Goal: Obtain resource: Download file/media

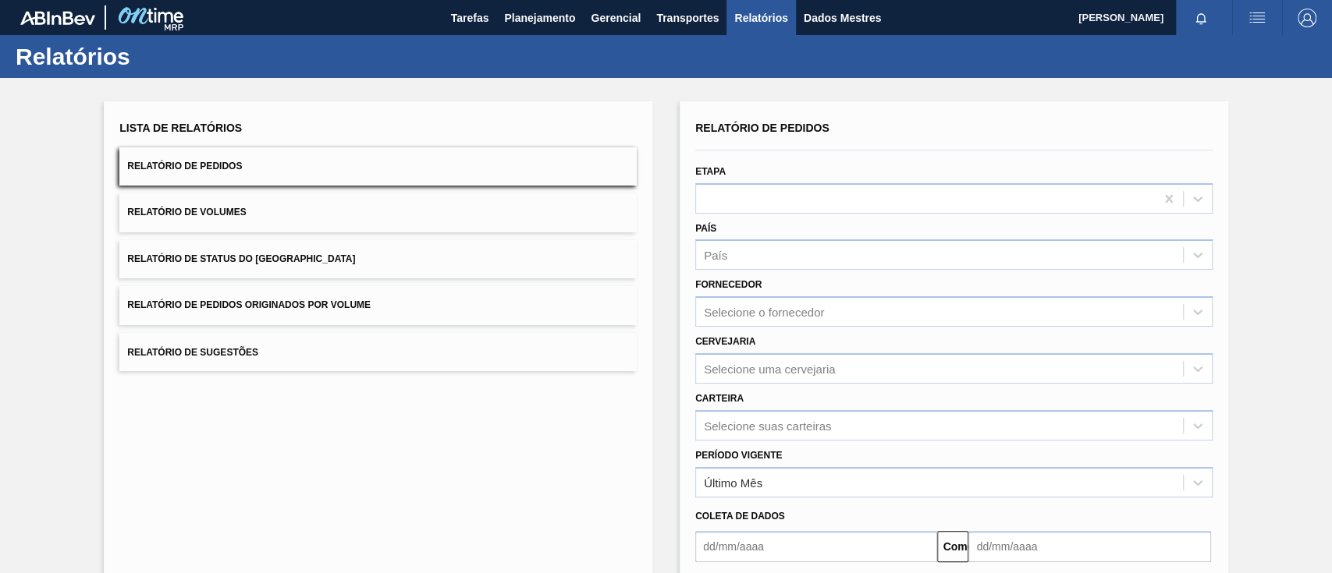
click at [318, 306] on font "Relatório de Pedidos Originados por Volume" at bounding box center [248, 305] width 243 height 11
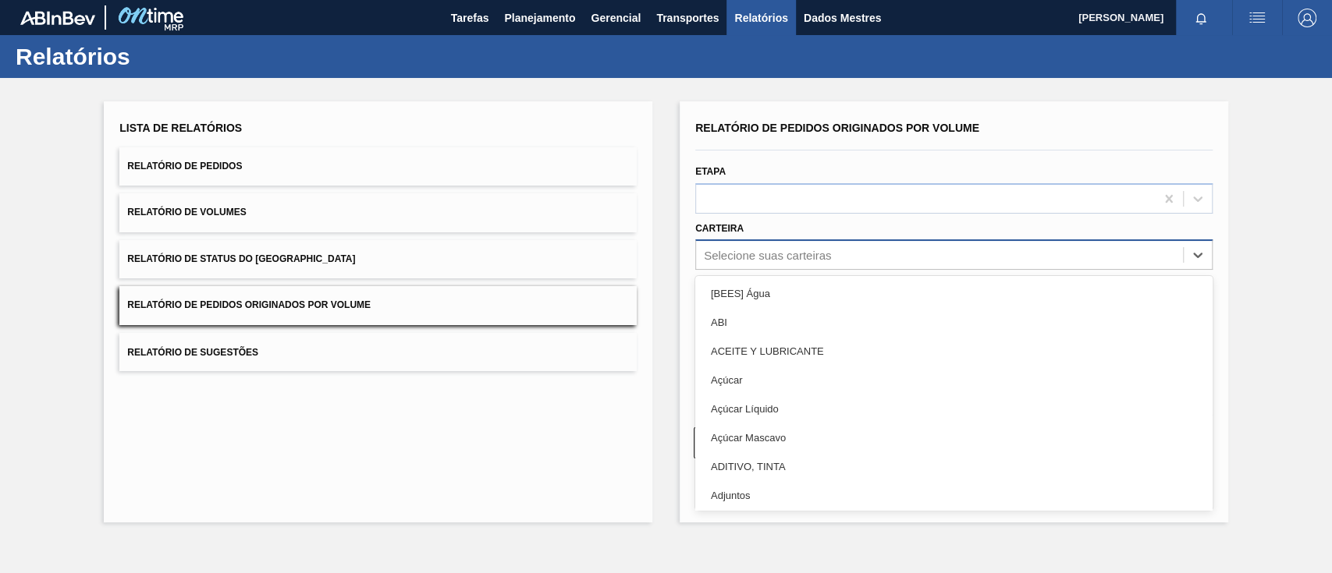
click at [830, 250] on font "Selecione suas carteiras" at bounding box center [767, 255] width 127 height 13
type input "ga"
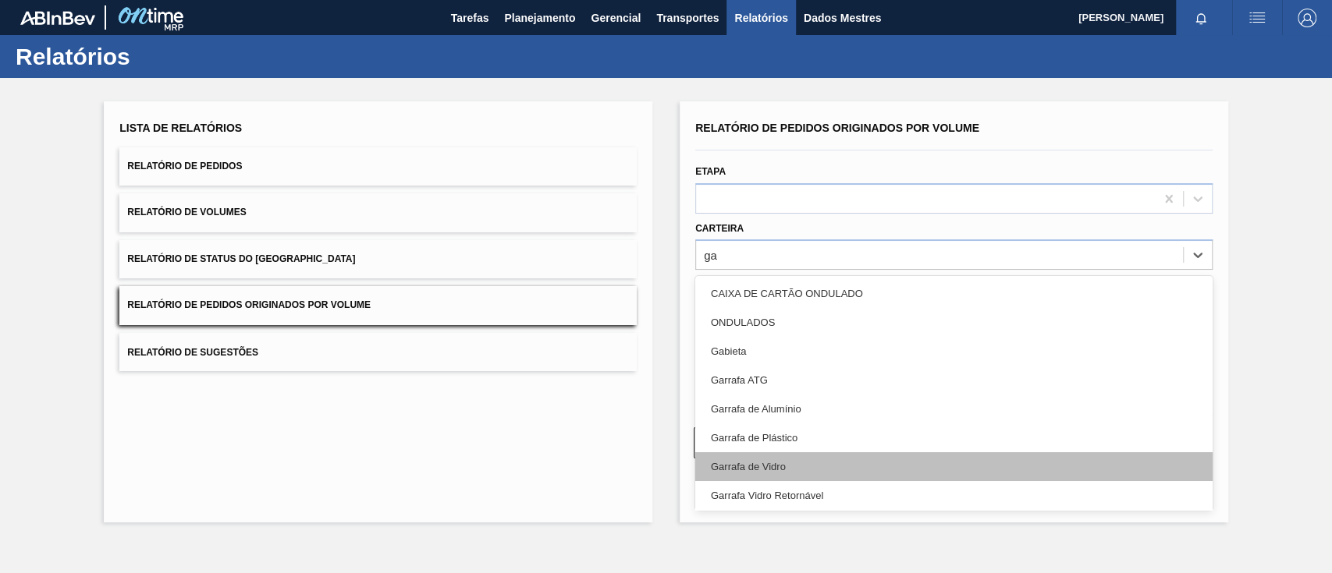
click at [823, 472] on div "Garrafa de Vidro" at bounding box center [953, 466] width 517 height 29
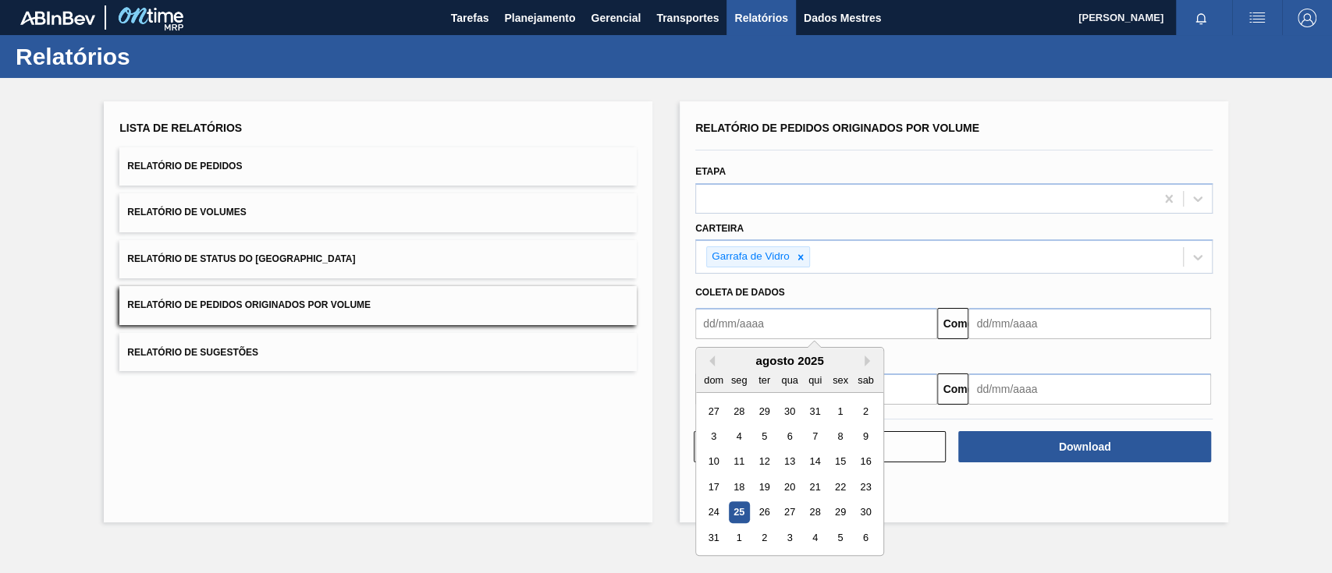
click at [774, 327] on input "text" at bounding box center [816, 323] width 242 height 31
drag, startPoint x: 730, startPoint y: 403, endPoint x: 837, endPoint y: 409, distance: 107.1
click at [822, 399] on div "27 28 29 30 31 1 2" at bounding box center [789, 411] width 177 height 25
click at [838, 410] on font "1" at bounding box center [839, 412] width 5 height 12
type input "[DATE]"
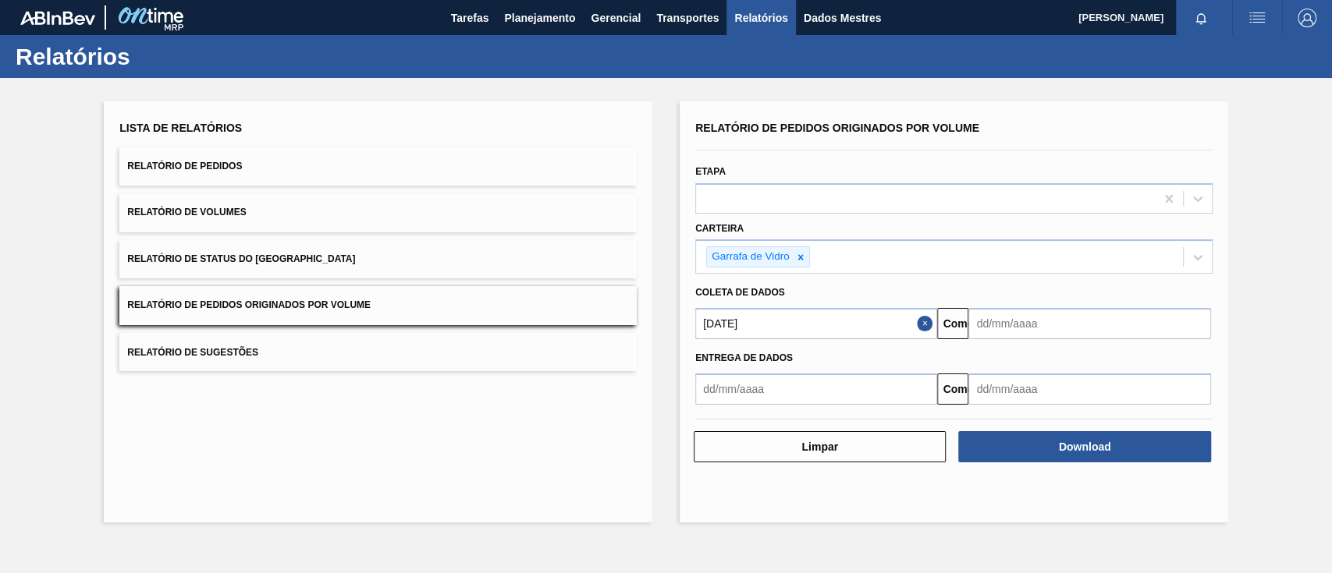
click at [1088, 300] on div "Coleta de dados" at bounding box center [954, 293] width 530 height 23
drag, startPoint x: 1086, startPoint y: 313, endPoint x: 1086, endPoint y: 323, distance: 10.1
click at [1086, 317] on input "text" at bounding box center [1089, 323] width 242 height 31
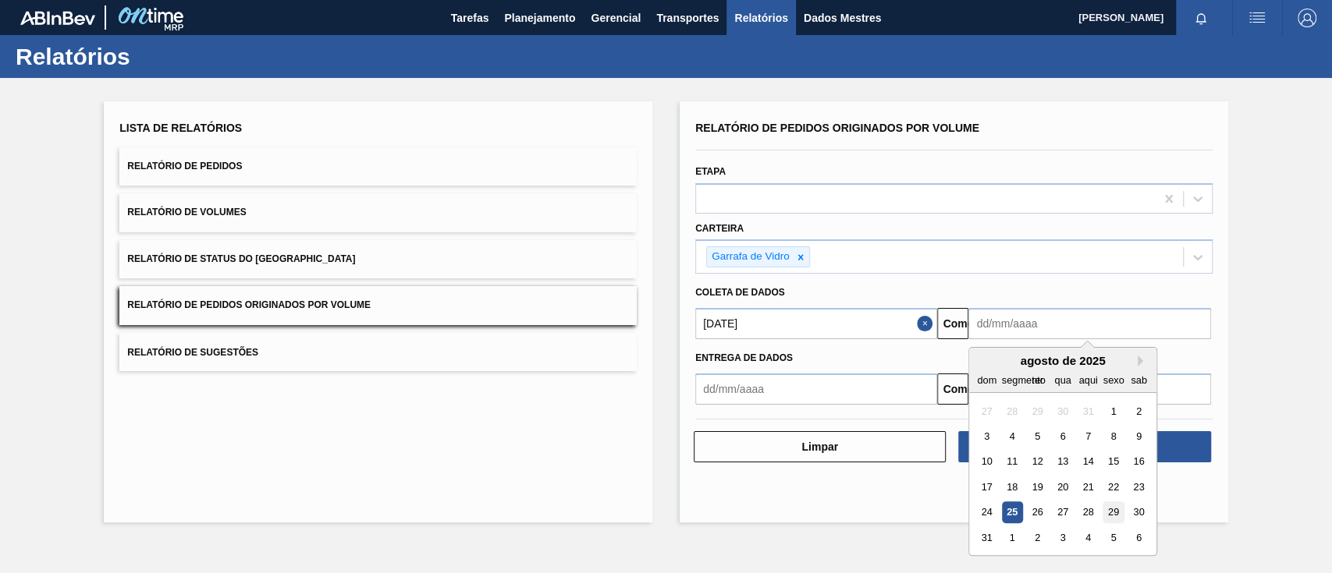
click at [1118, 514] on font "29" at bounding box center [1113, 513] width 11 height 12
type input "[DATE]"
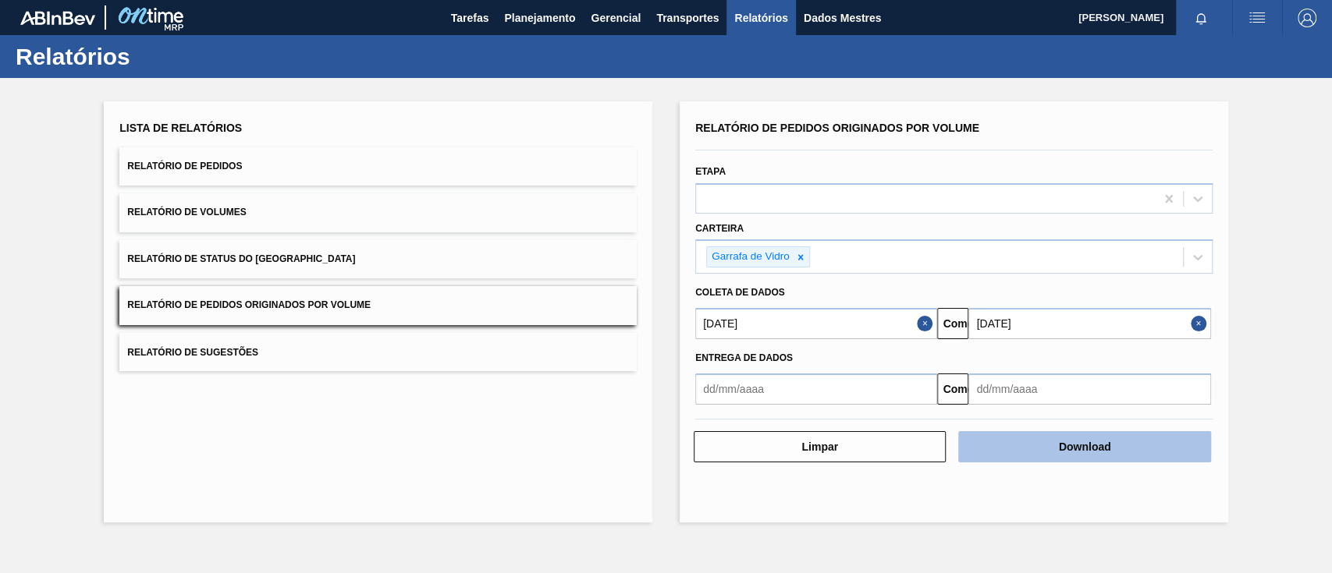
click at [1090, 452] on font "Download" at bounding box center [1085, 447] width 52 height 12
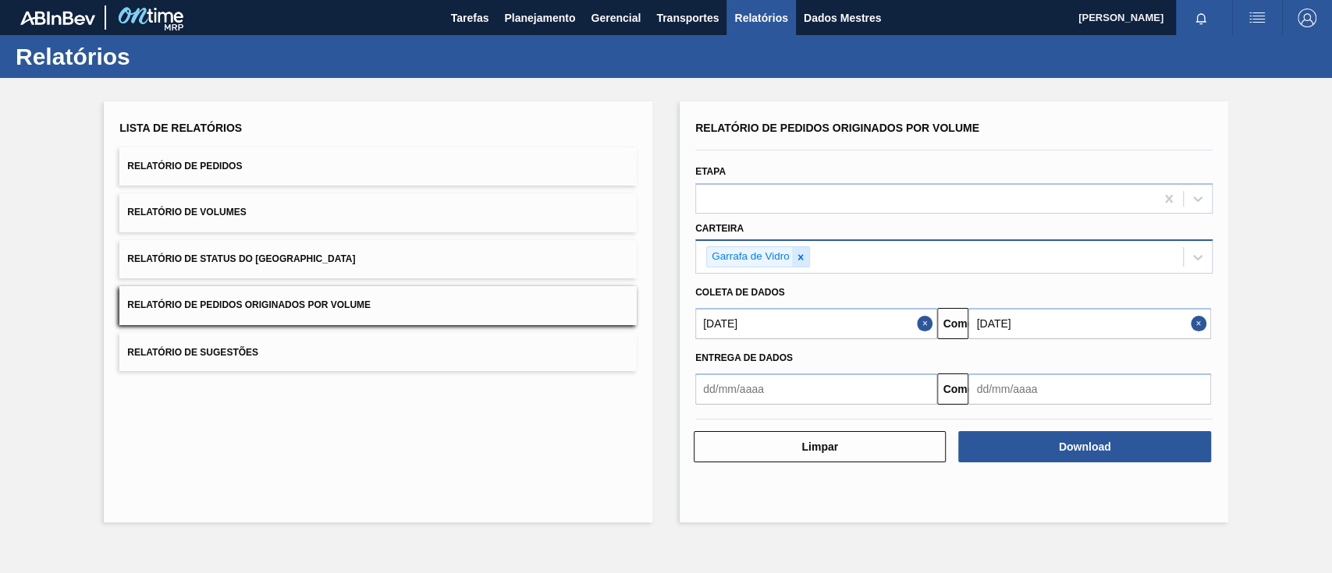
click at [798, 257] on icon at bounding box center [800, 257] width 11 height 11
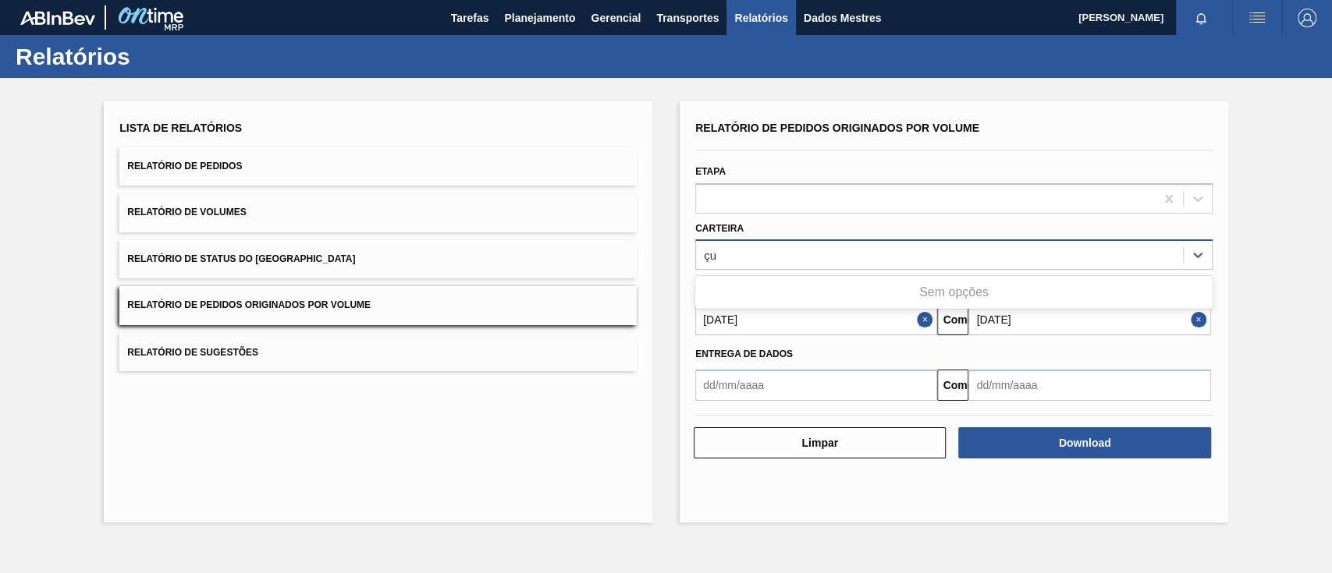
type input "ç"
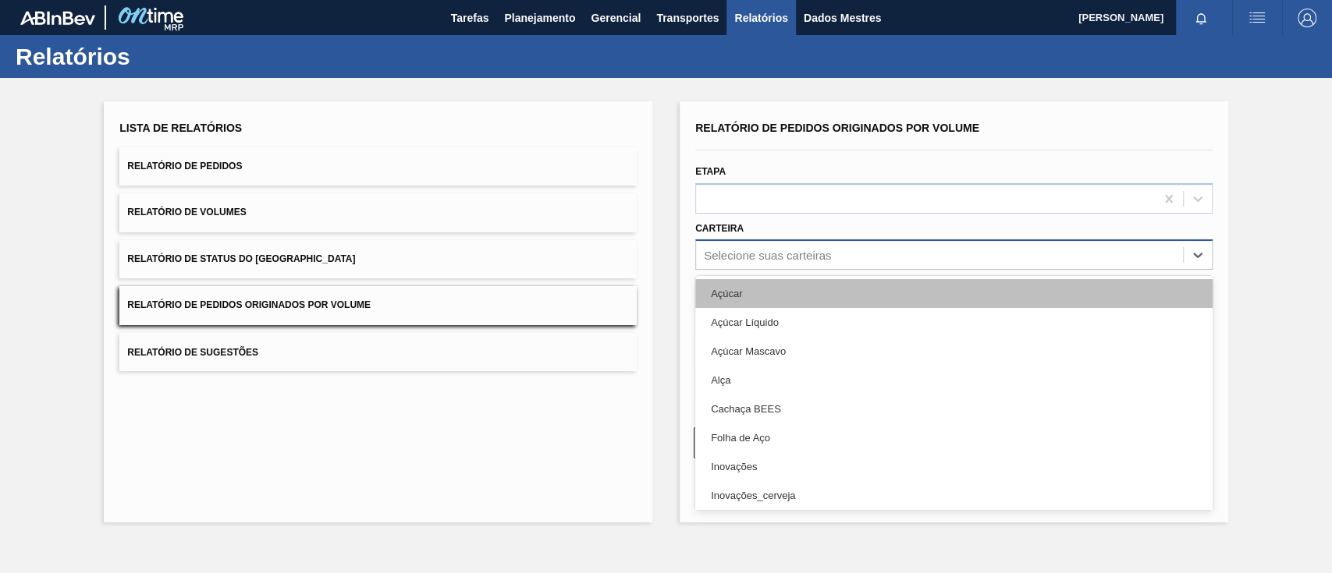
click at [805, 281] on div "Açúcar" at bounding box center [953, 293] width 517 height 29
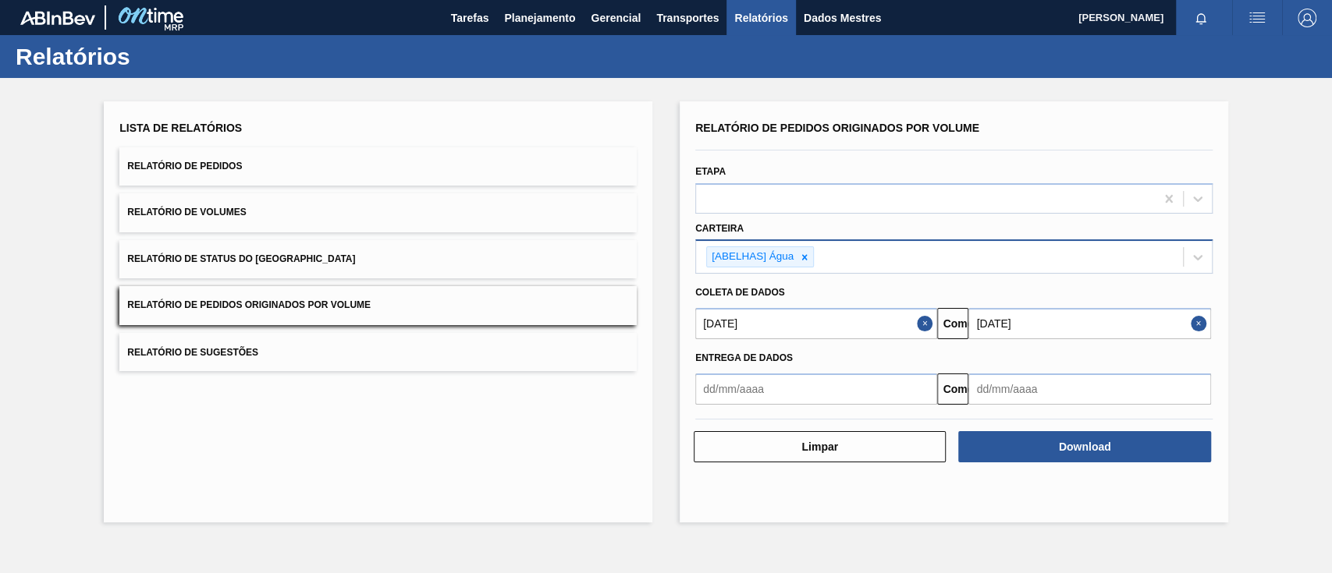
drag, startPoint x: 1024, startPoint y: 452, endPoint x: 836, endPoint y: 294, distance: 245.8
click at [846, 310] on div "Relatório de Pedidos Originados por Volume Etapa Carteira [ABELHAS] Água Coleta…" at bounding box center [953, 290] width 517 height 347
click at [806, 258] on icon at bounding box center [804, 257] width 11 height 11
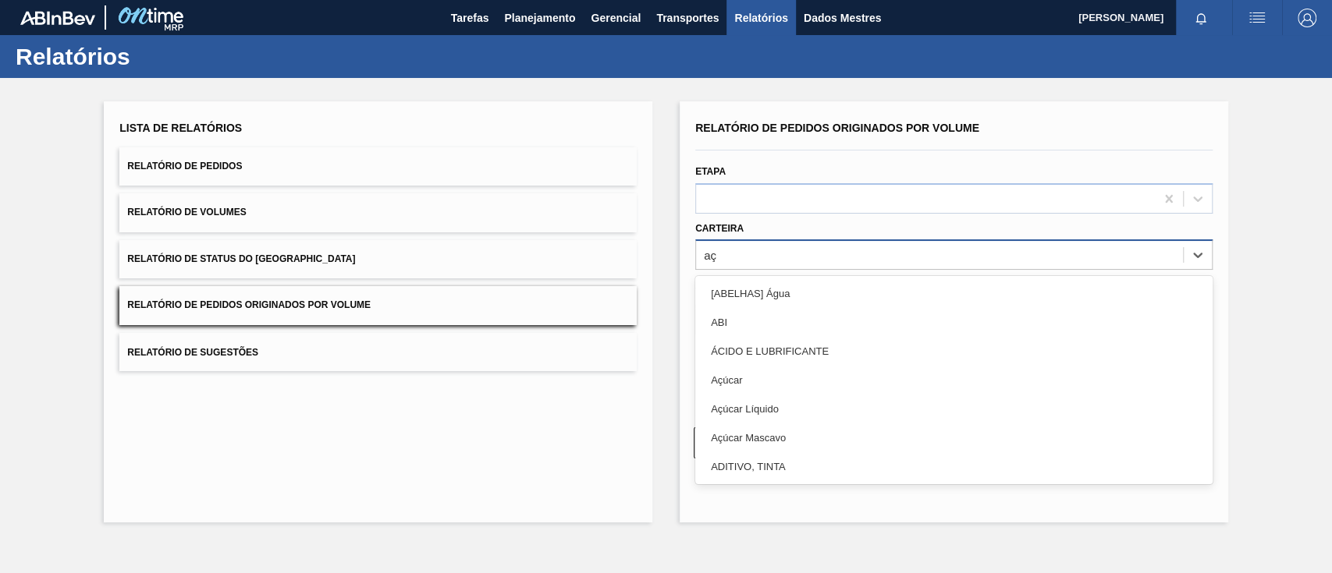
type input "a"
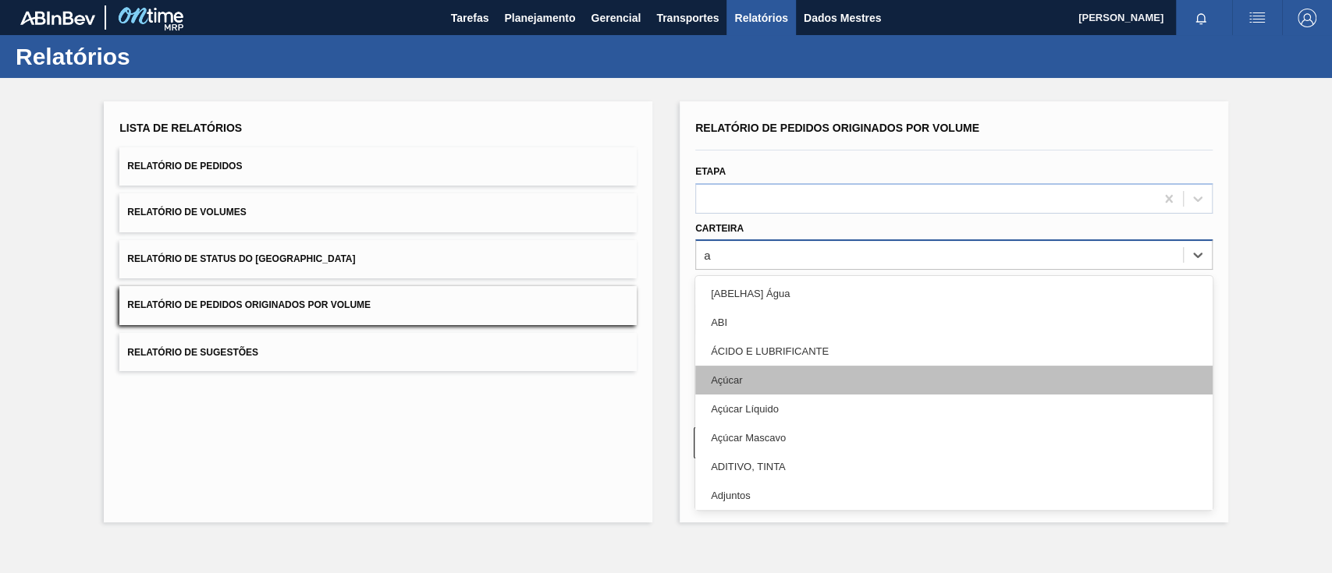
click at [754, 392] on div "Açúcar" at bounding box center [953, 380] width 517 height 29
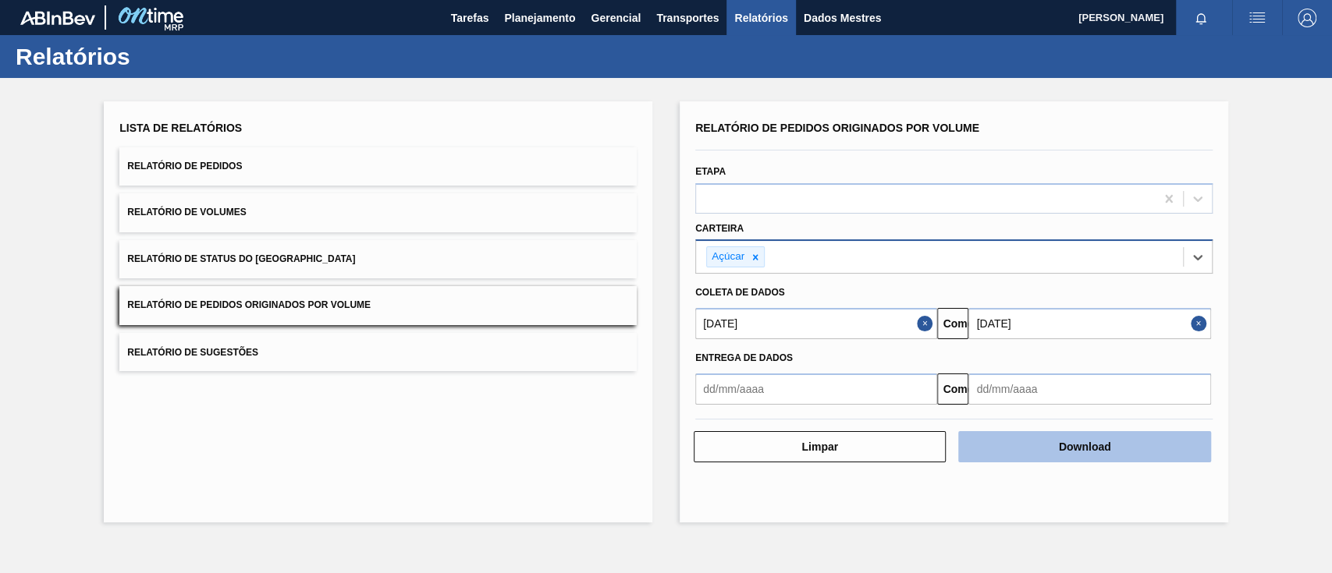
click at [1067, 446] on font "Download" at bounding box center [1085, 447] width 52 height 12
click at [1035, 443] on button "Download" at bounding box center [1084, 446] width 252 height 31
